Goal: Task Accomplishment & Management: Manage account settings

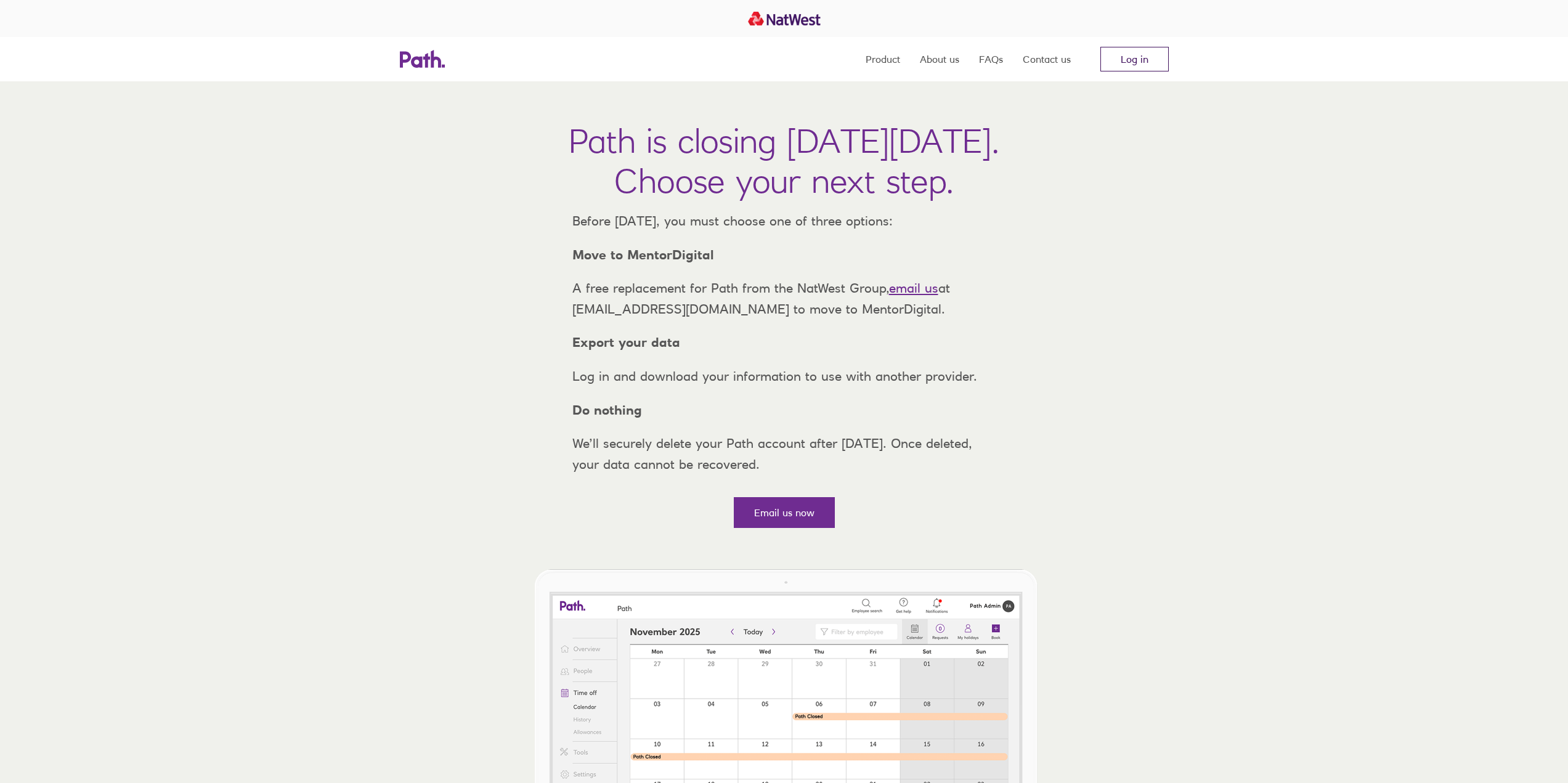
click at [1131, 60] on link "Log in" at bounding box center [1135, 59] width 68 height 25
click at [1130, 65] on link "Log in" at bounding box center [1135, 59] width 68 height 25
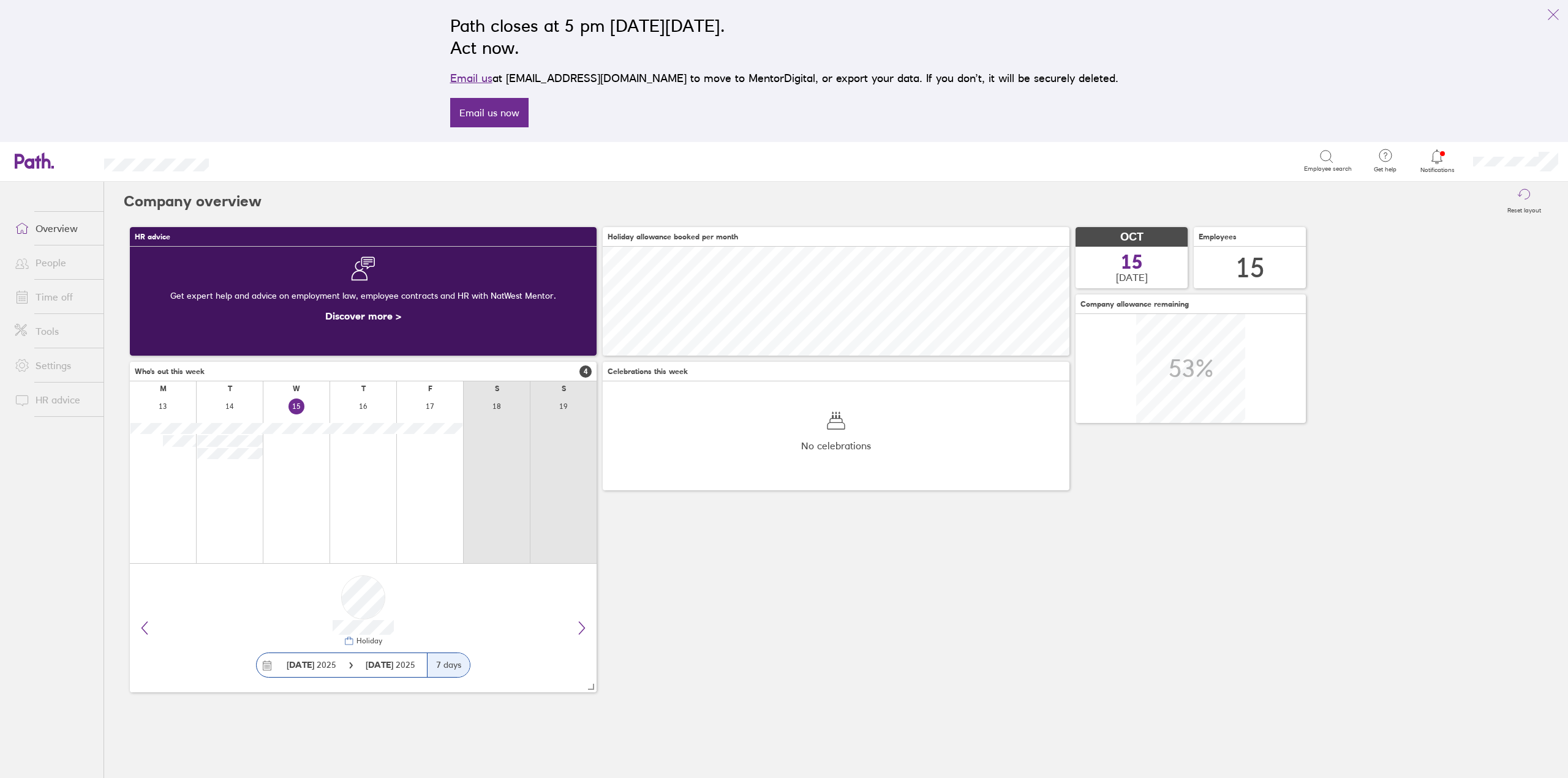
scroll to position [109, 467]
click at [39, 295] on link "Time off" at bounding box center [55, 297] width 99 height 24
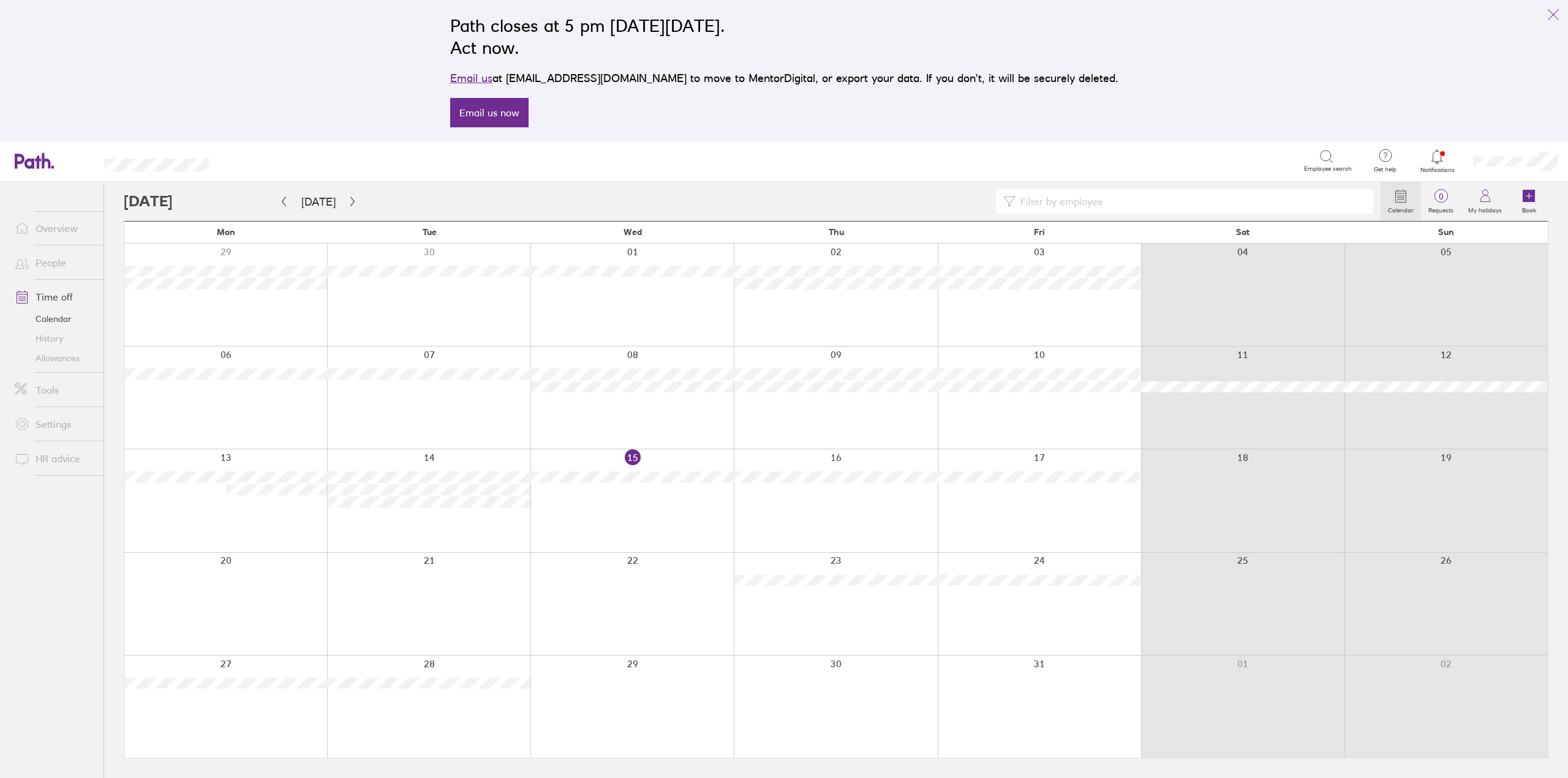
click at [683, 490] on div at bounding box center [632, 500] width 204 height 102
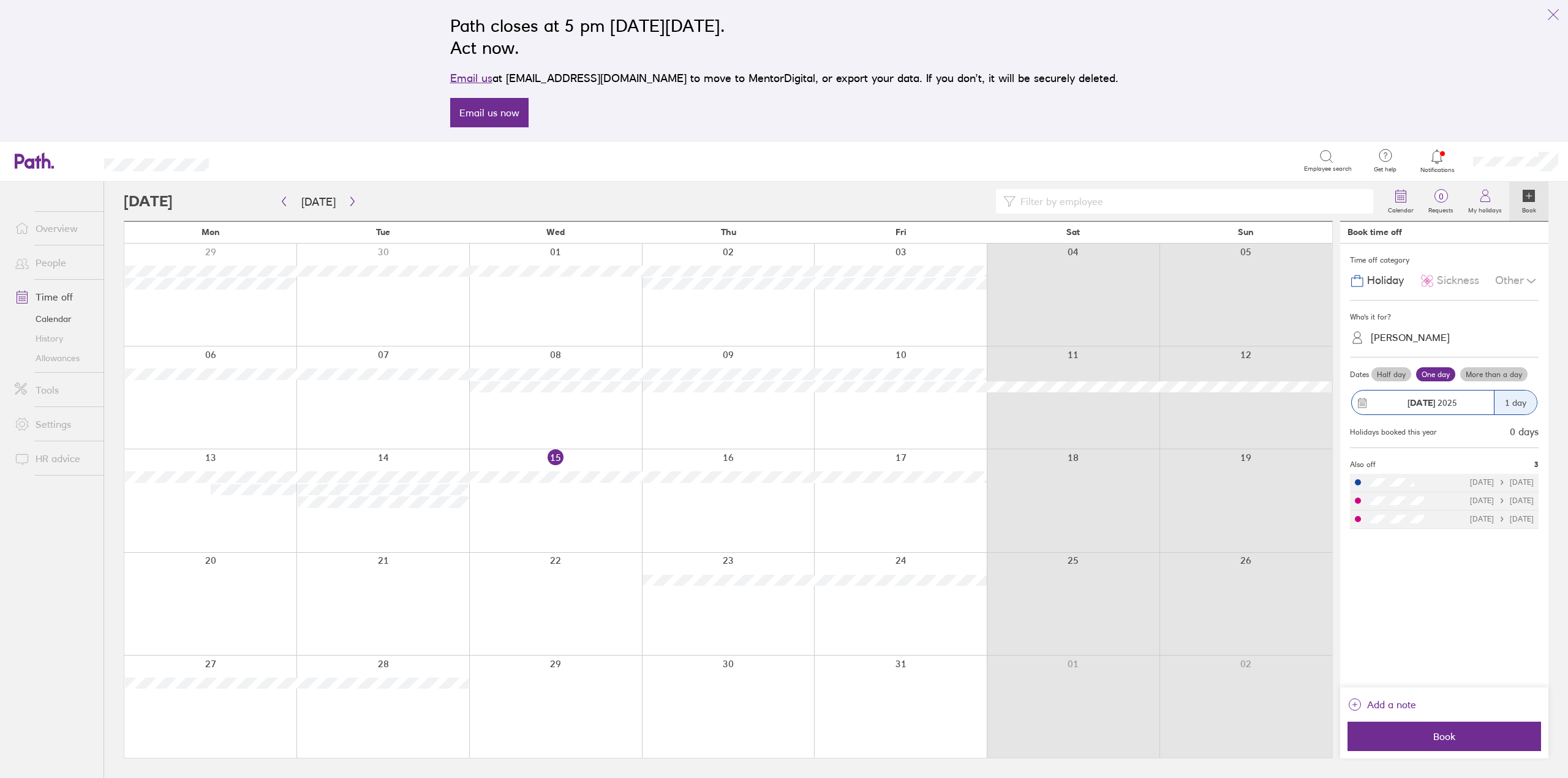
click at [1452, 286] on span "Sickness" at bounding box center [1458, 281] width 42 height 13
click at [1402, 347] on div "[PERSON_NAME]" at bounding box center [1451, 338] width 174 height 19
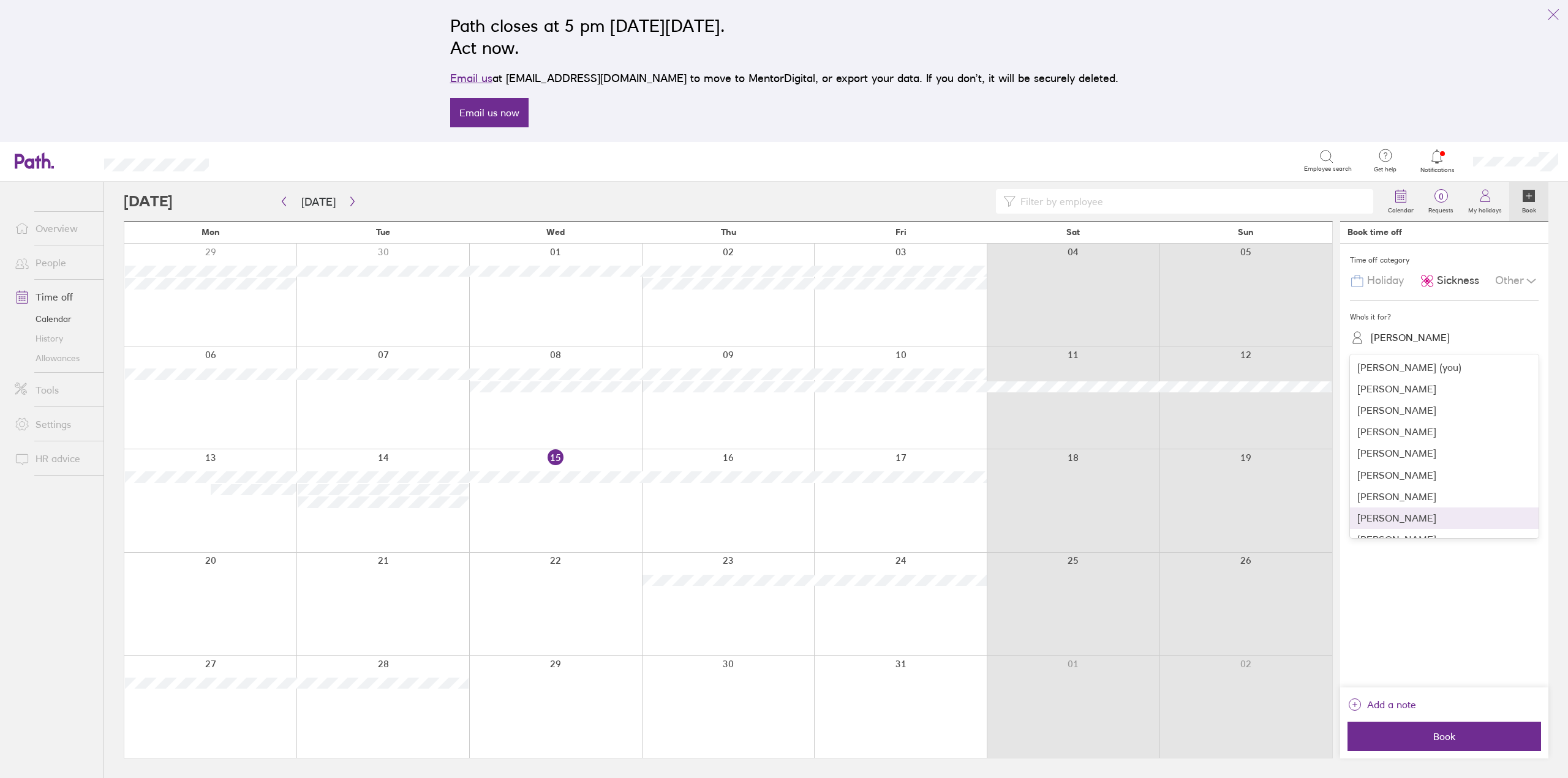
click at [1381, 514] on div "[PERSON_NAME]" at bounding box center [1444, 518] width 189 height 21
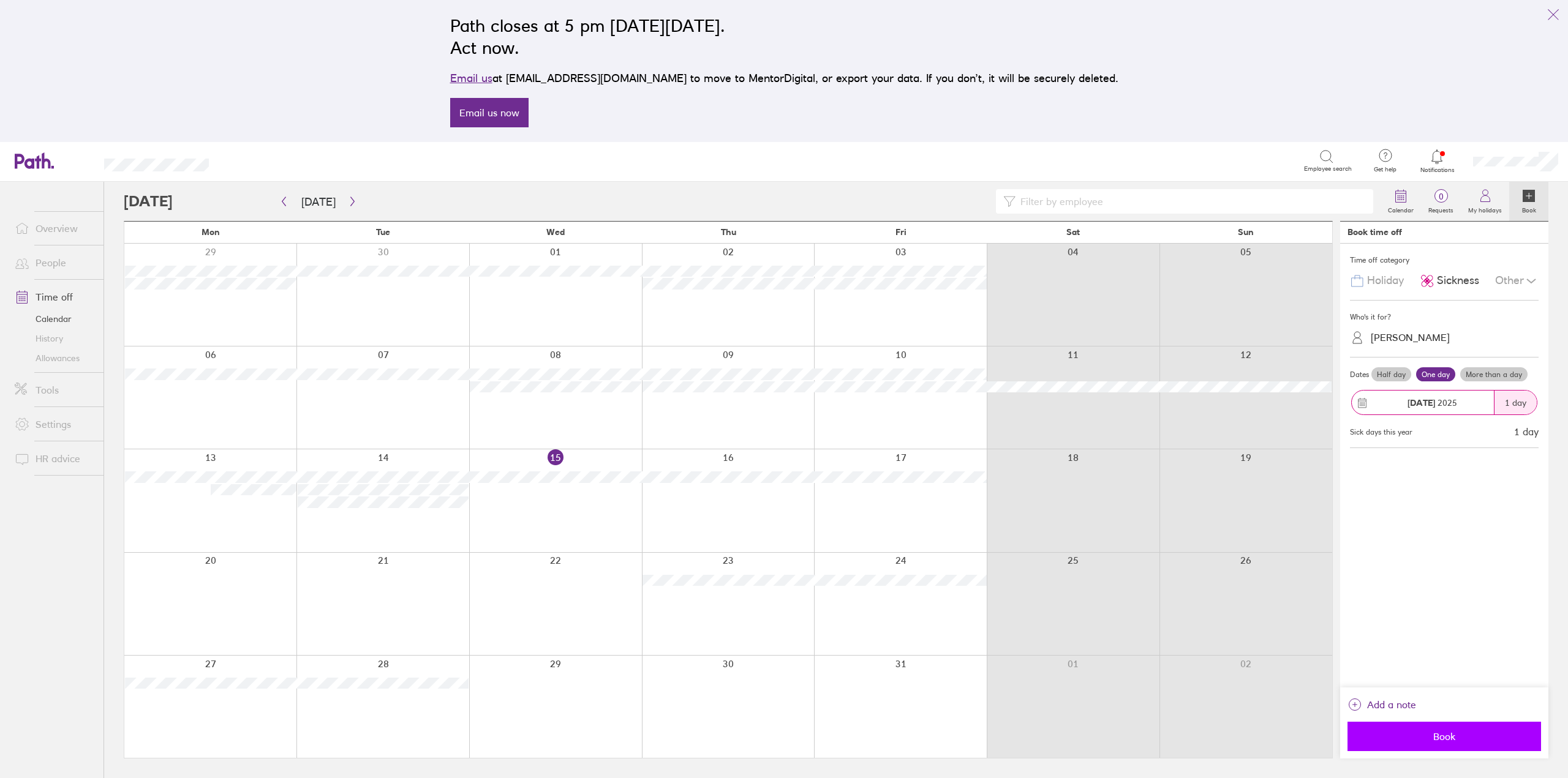
click at [1436, 723] on button "Book" at bounding box center [1444, 737] width 193 height 30
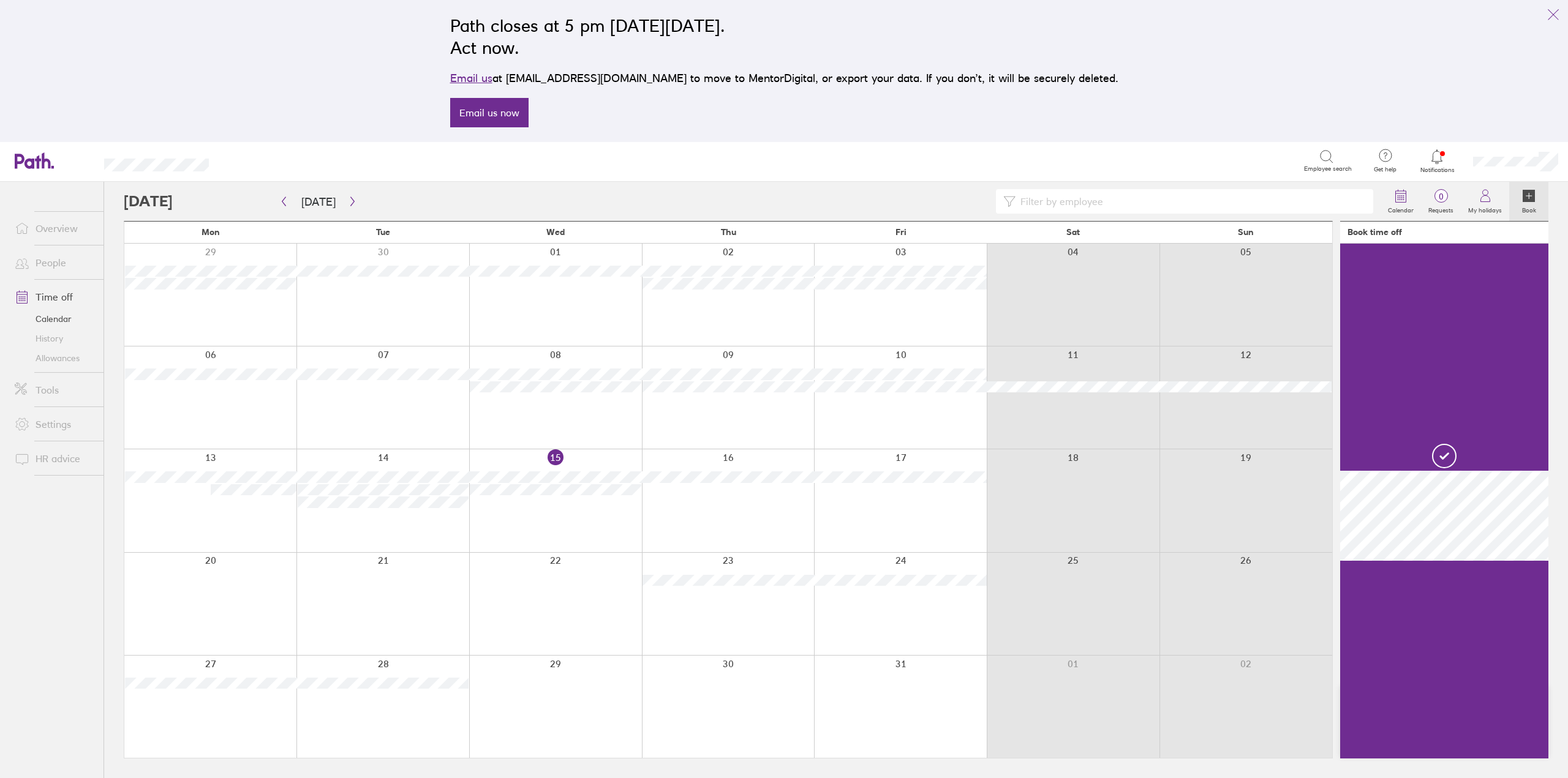
click at [542, 508] on div at bounding box center [555, 500] width 173 height 102
click at [510, 511] on div at bounding box center [555, 500] width 173 height 102
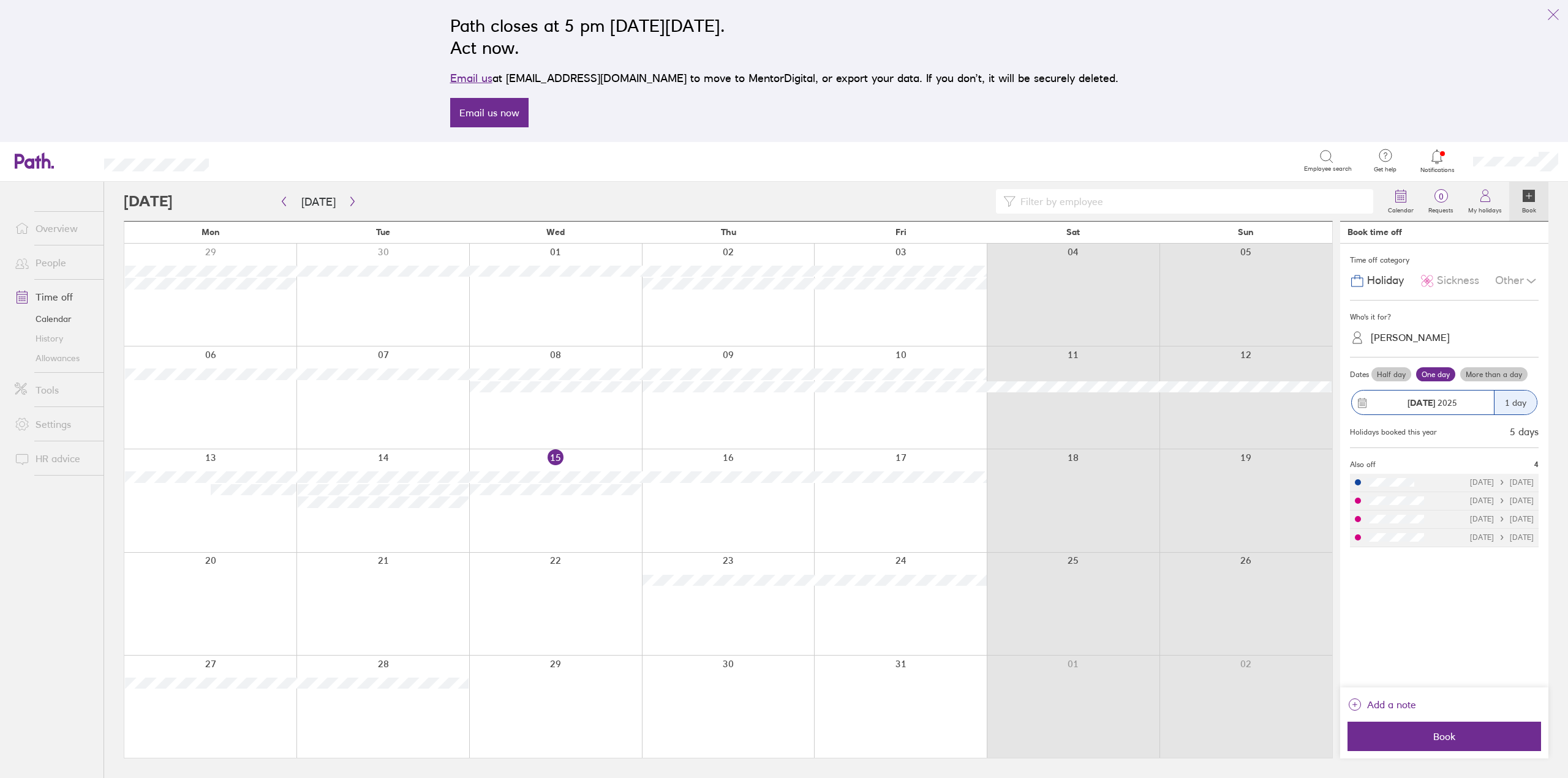
drag, startPoint x: 1433, startPoint y: 277, endPoint x: 1438, endPoint y: 293, distance: 16.8
click at [1434, 278] on icon at bounding box center [1427, 281] width 15 height 15
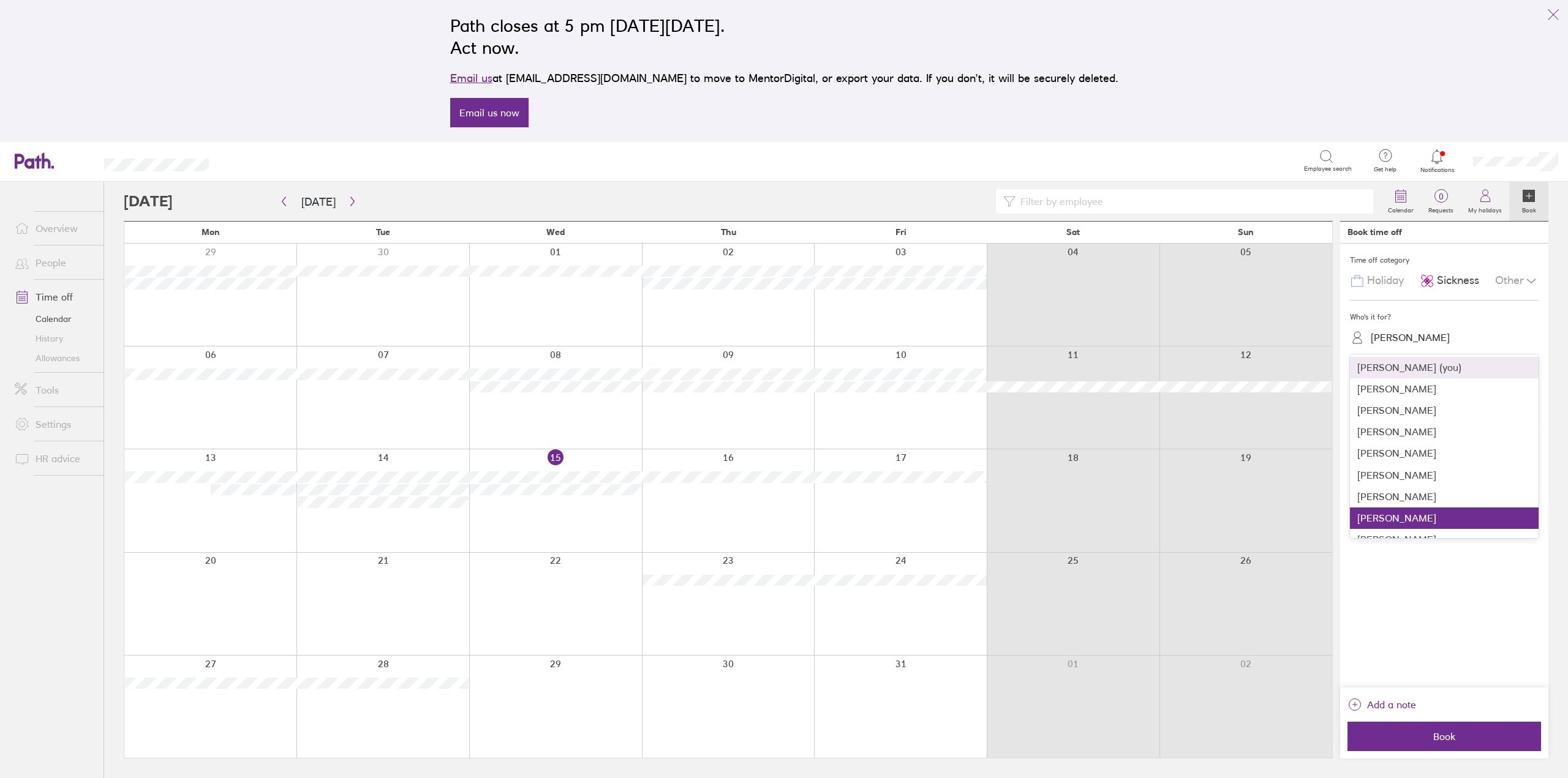
click at [1381, 336] on div "[PERSON_NAME]" at bounding box center [1410, 338] width 79 height 12
click at [1389, 444] on div "[PERSON_NAME]" at bounding box center [1444, 453] width 189 height 21
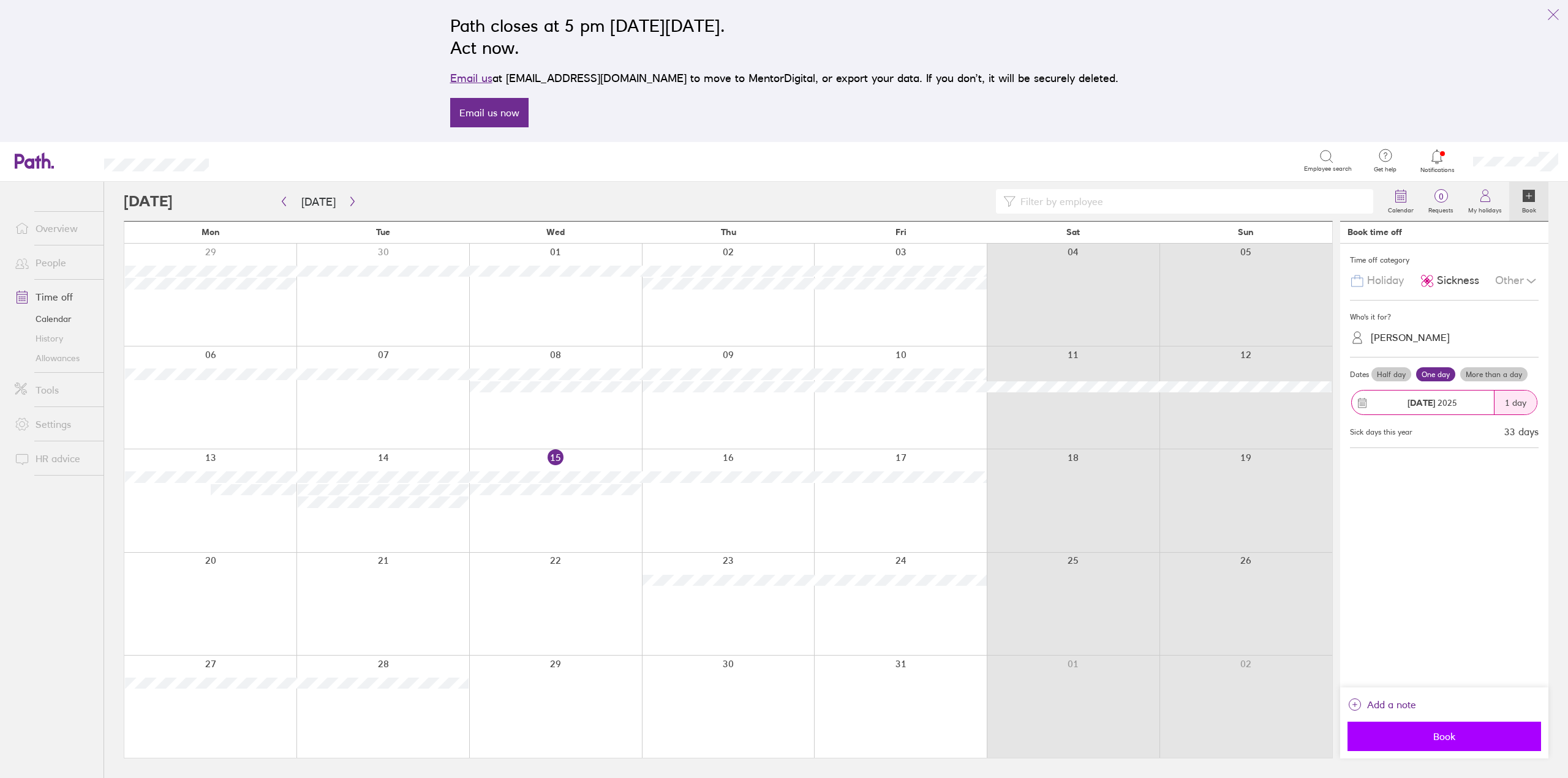
click at [1435, 736] on span "Book" at bounding box center [1444, 736] width 177 height 11
